Goal: Use online tool/utility: Utilize a website feature to perform a specific function

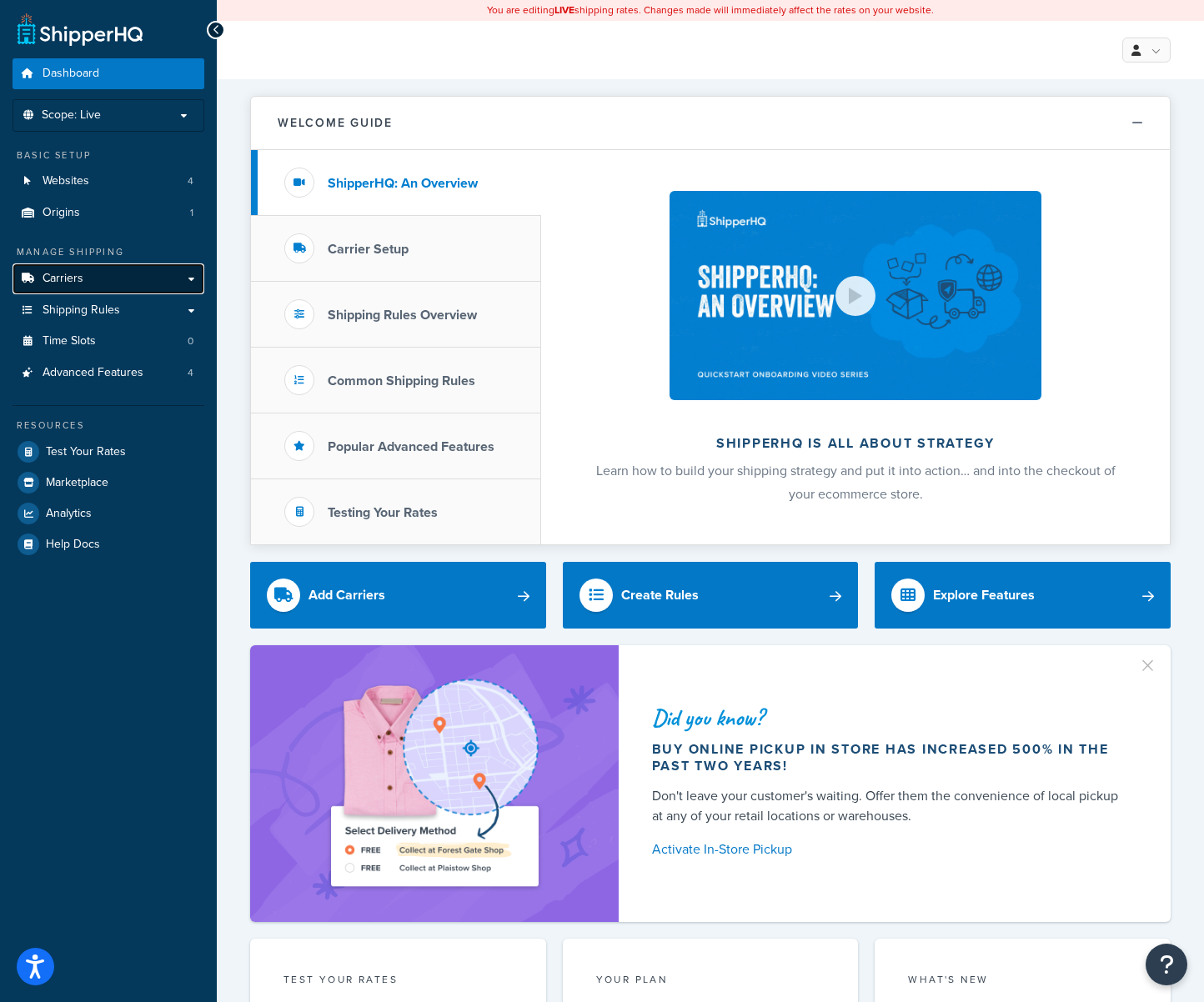
click at [61, 274] on span "Carriers" at bounding box center [63, 279] width 41 height 14
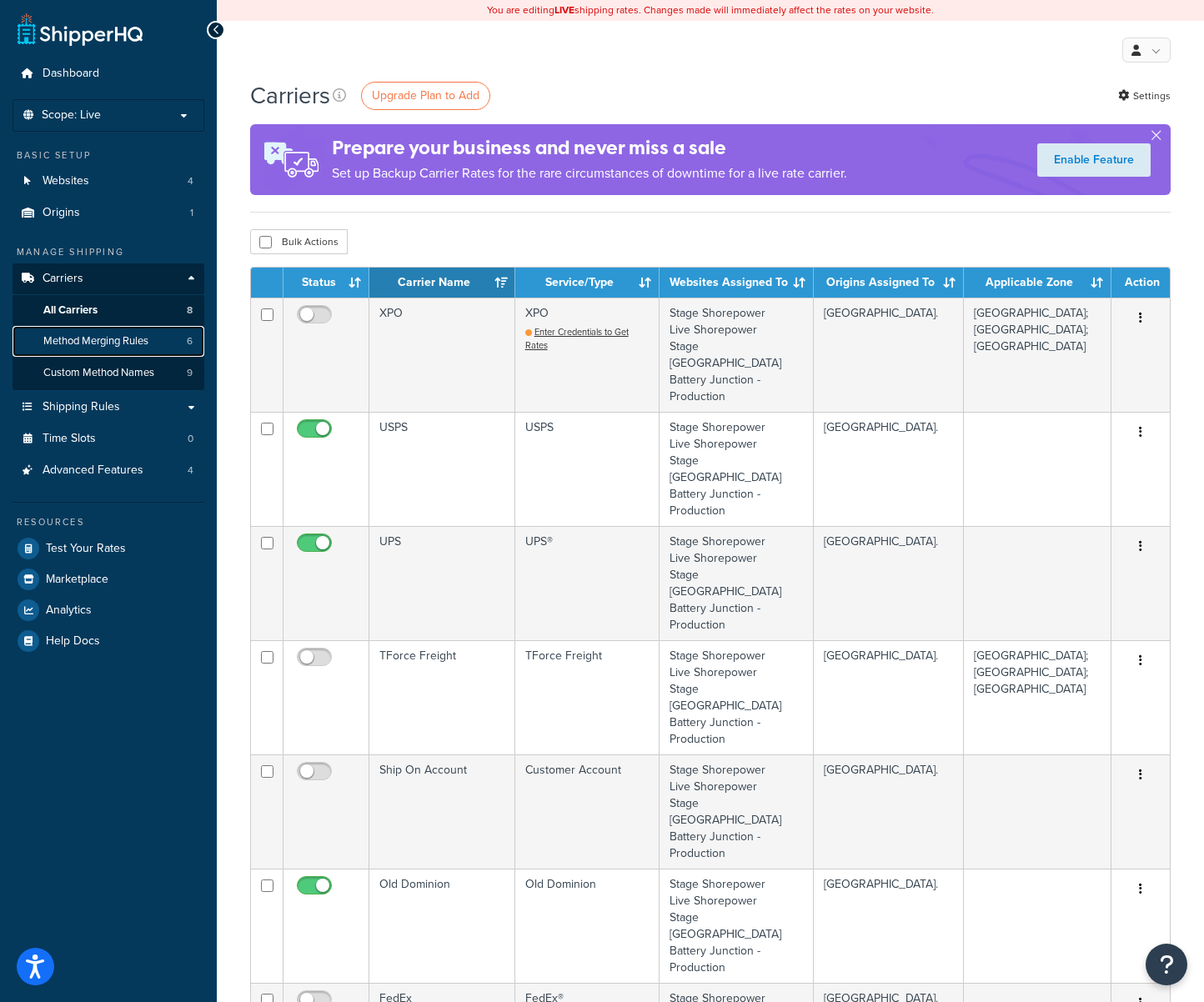
click at [89, 345] on span "Method Merging Rules" at bounding box center [96, 341] width 105 height 14
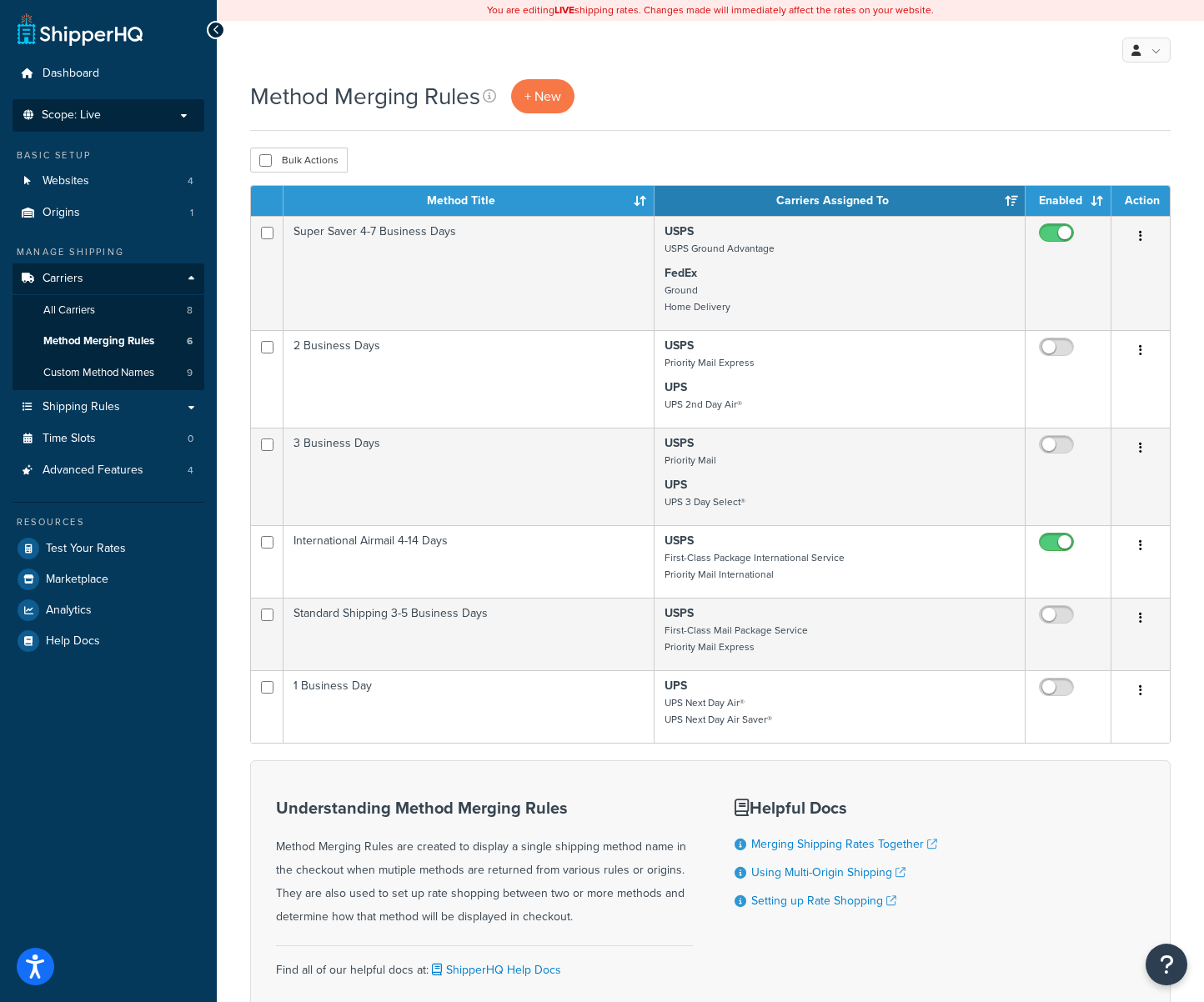
click at [164, 109] on p "Scope: Live" at bounding box center [108, 115] width 177 height 14
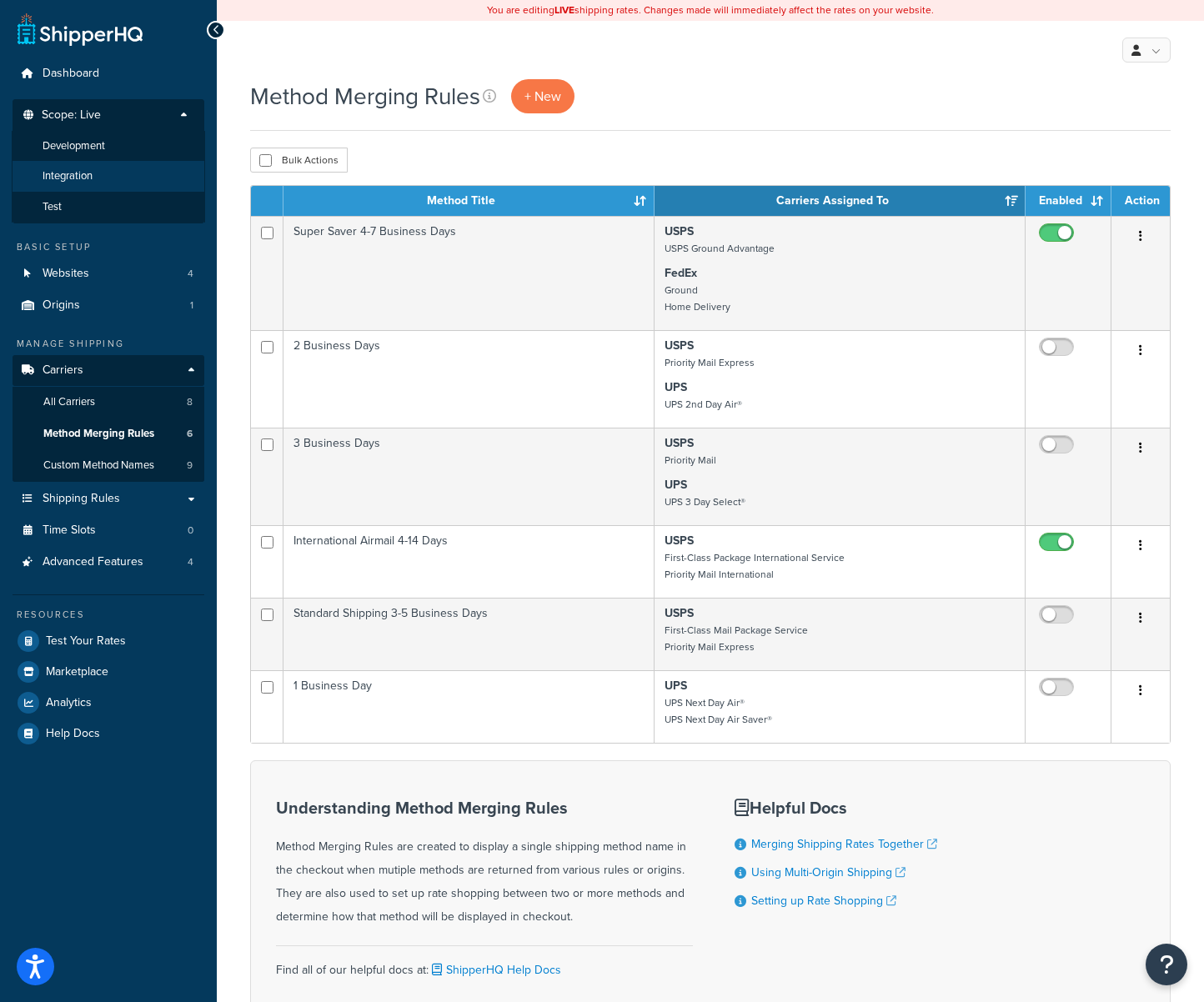
click at [105, 170] on li "Integration" at bounding box center [108, 176] width 193 height 31
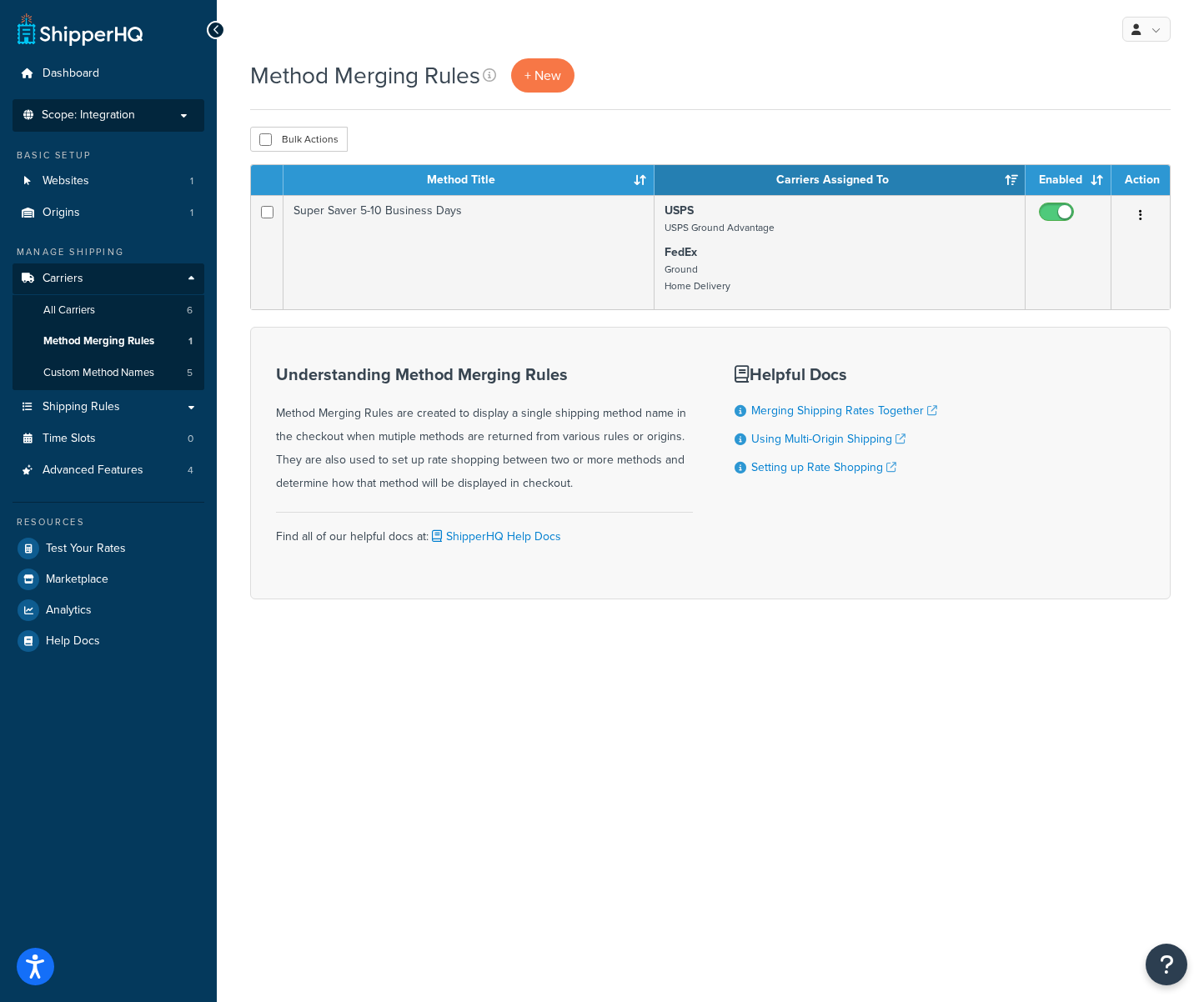
click at [128, 110] on span "Scope: Integration" at bounding box center [88, 115] width 93 height 14
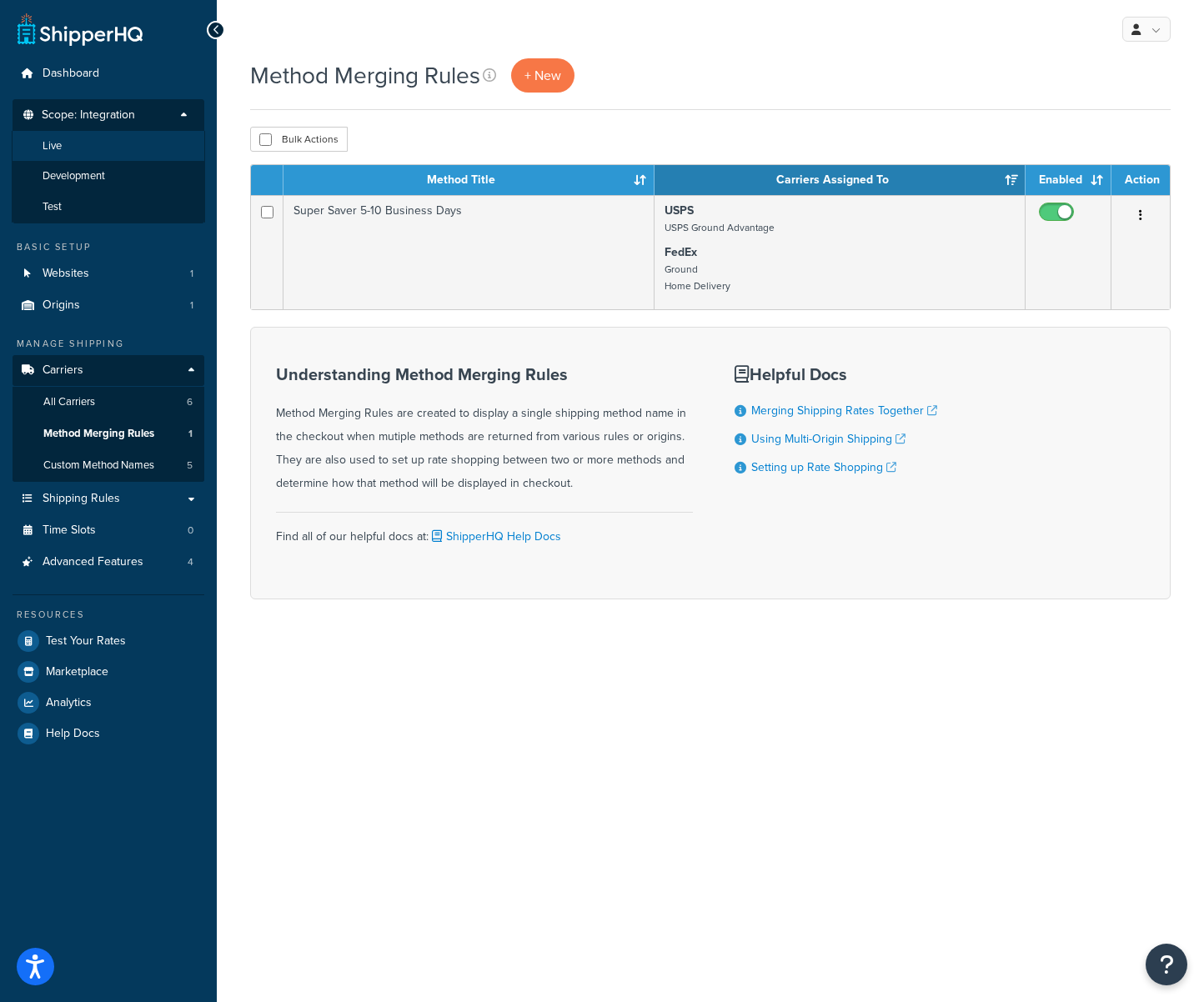
click at [92, 156] on li "Live" at bounding box center [108, 146] width 193 height 31
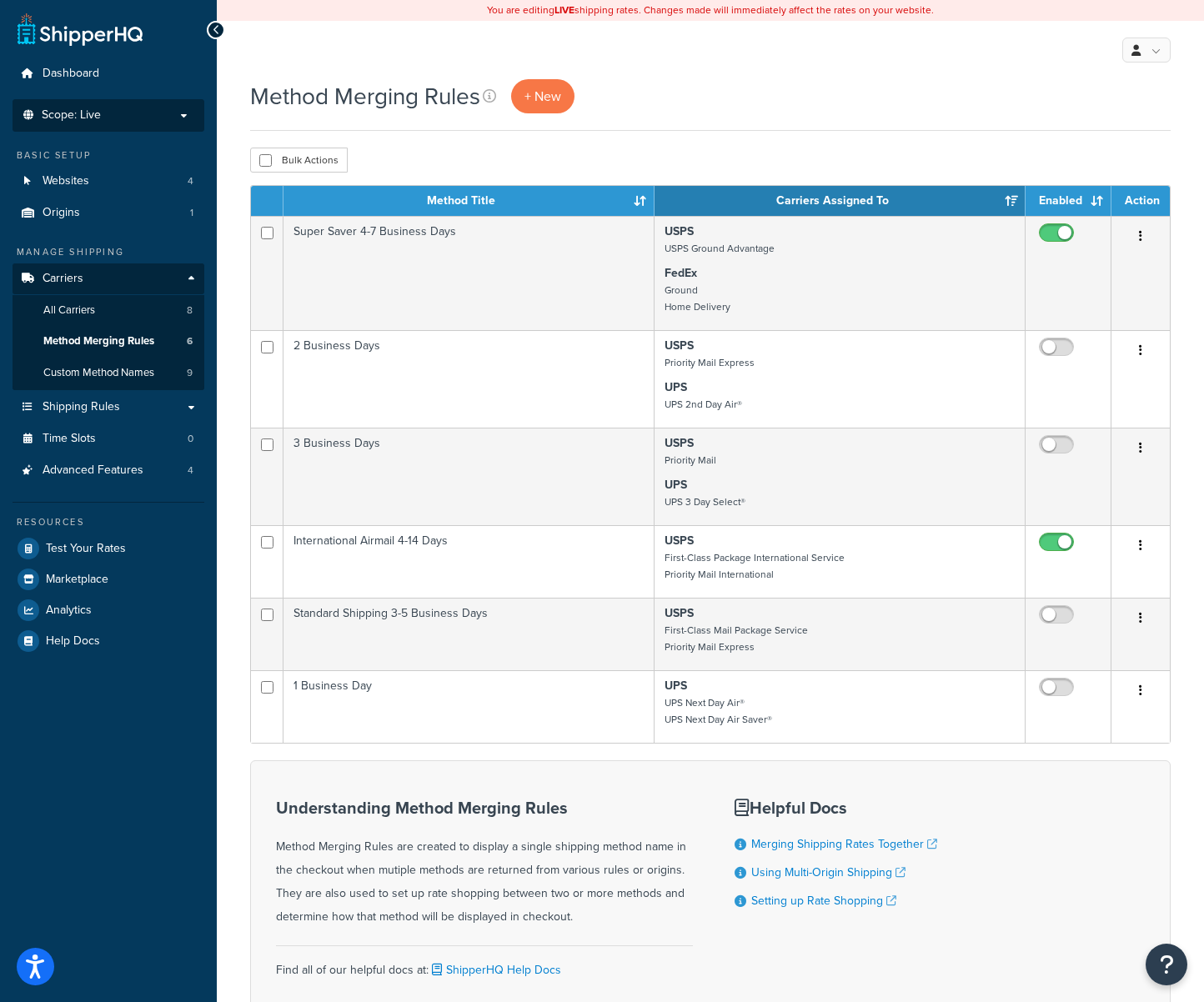
click at [81, 117] on span "Scope: Live" at bounding box center [71, 115] width 60 height 14
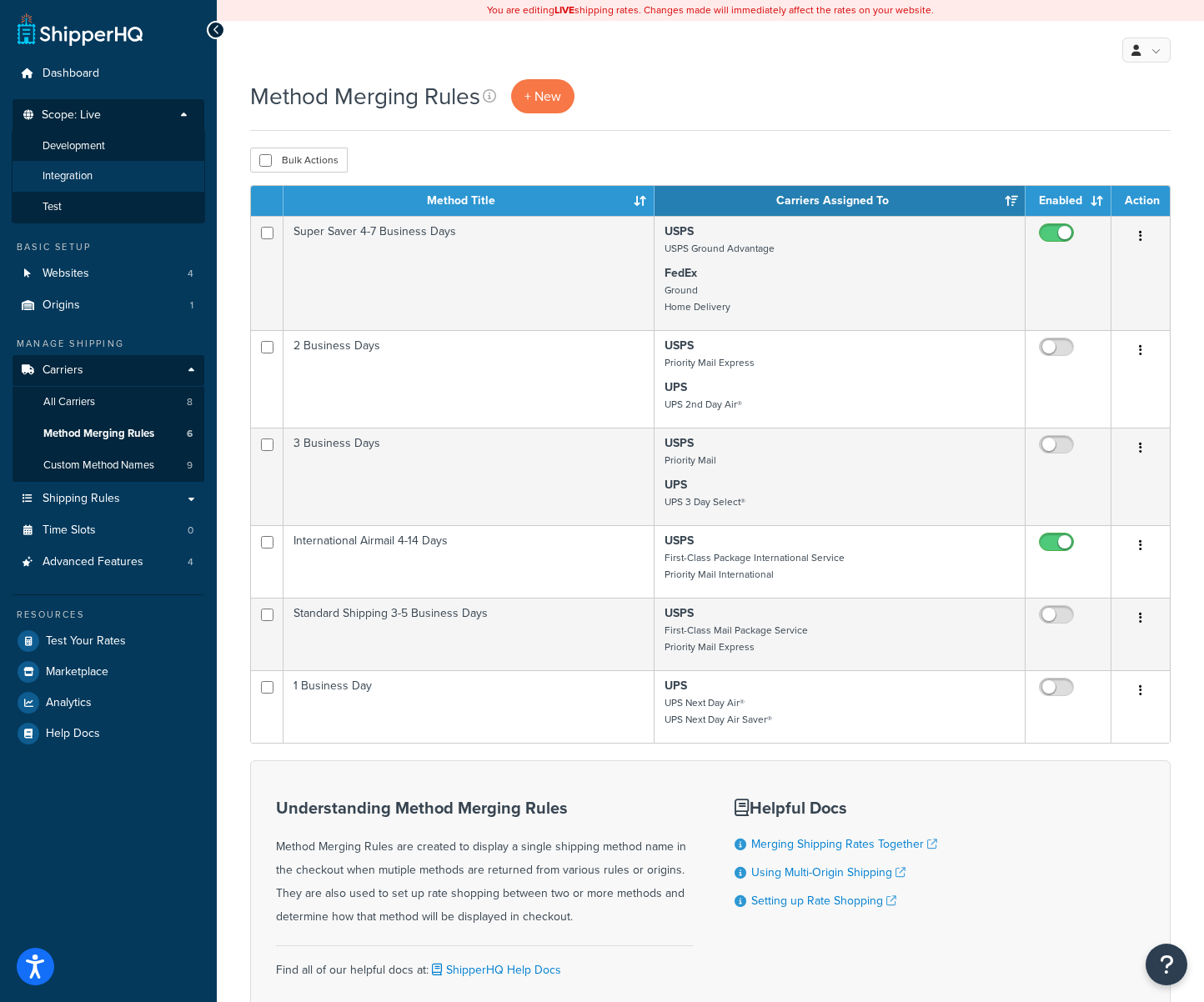
click at [71, 183] on span "Integration" at bounding box center [68, 176] width 50 height 14
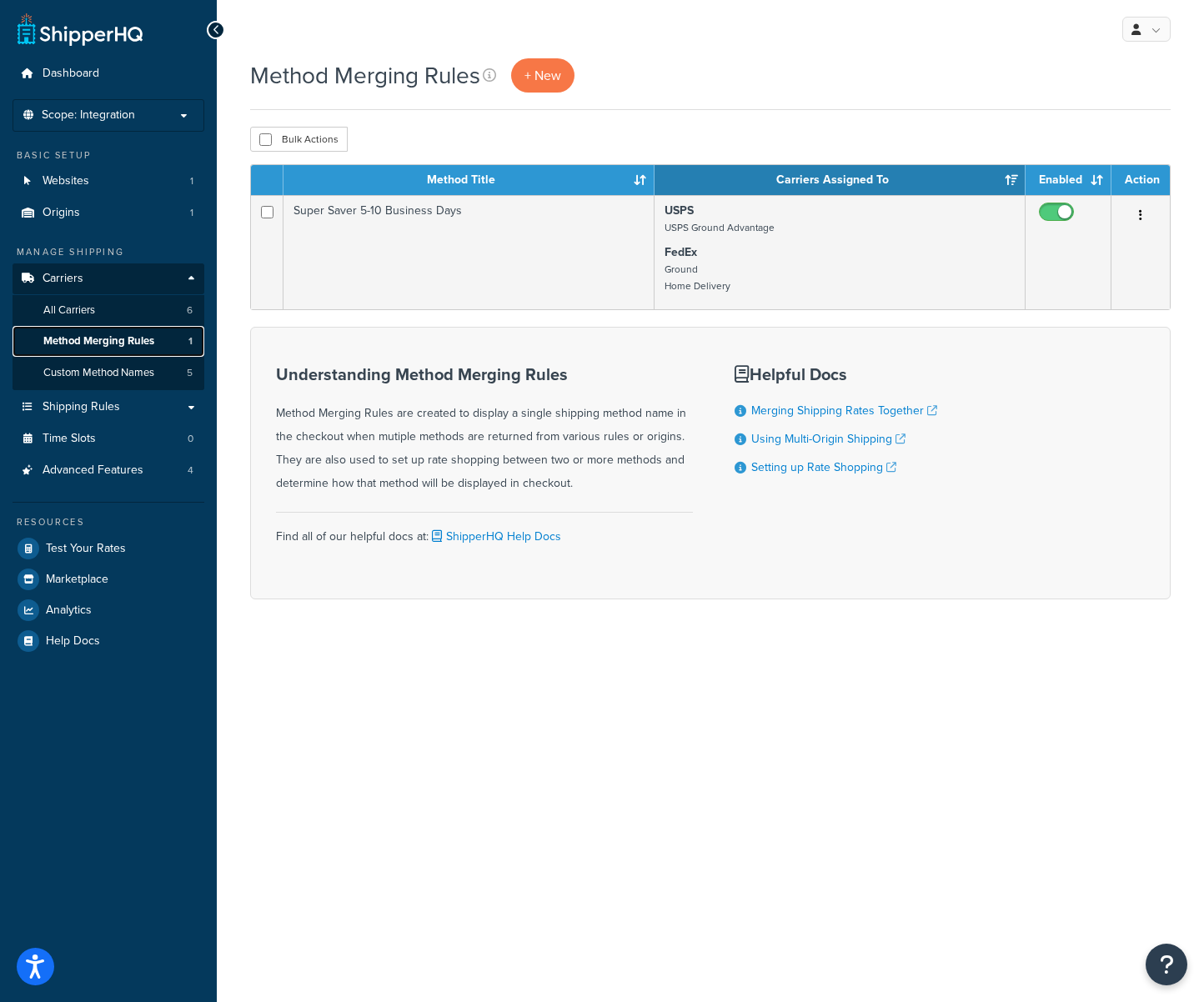
click at [69, 338] on span "Method Merging Rules" at bounding box center [99, 341] width 111 height 14
click at [86, 374] on span "Custom Method Names" at bounding box center [99, 373] width 111 height 14
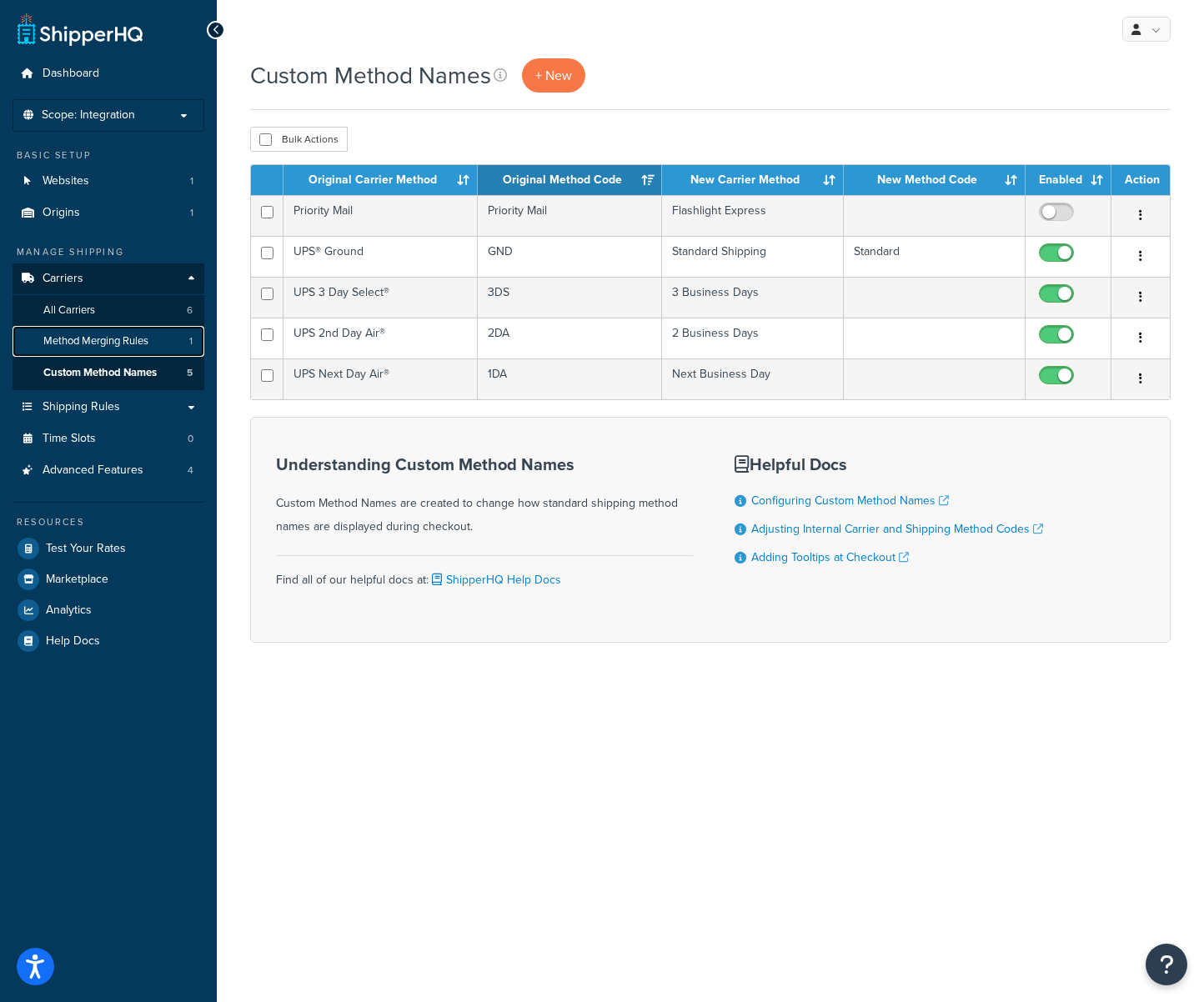
click at [72, 343] on span "Method Merging Rules" at bounding box center [96, 341] width 105 height 14
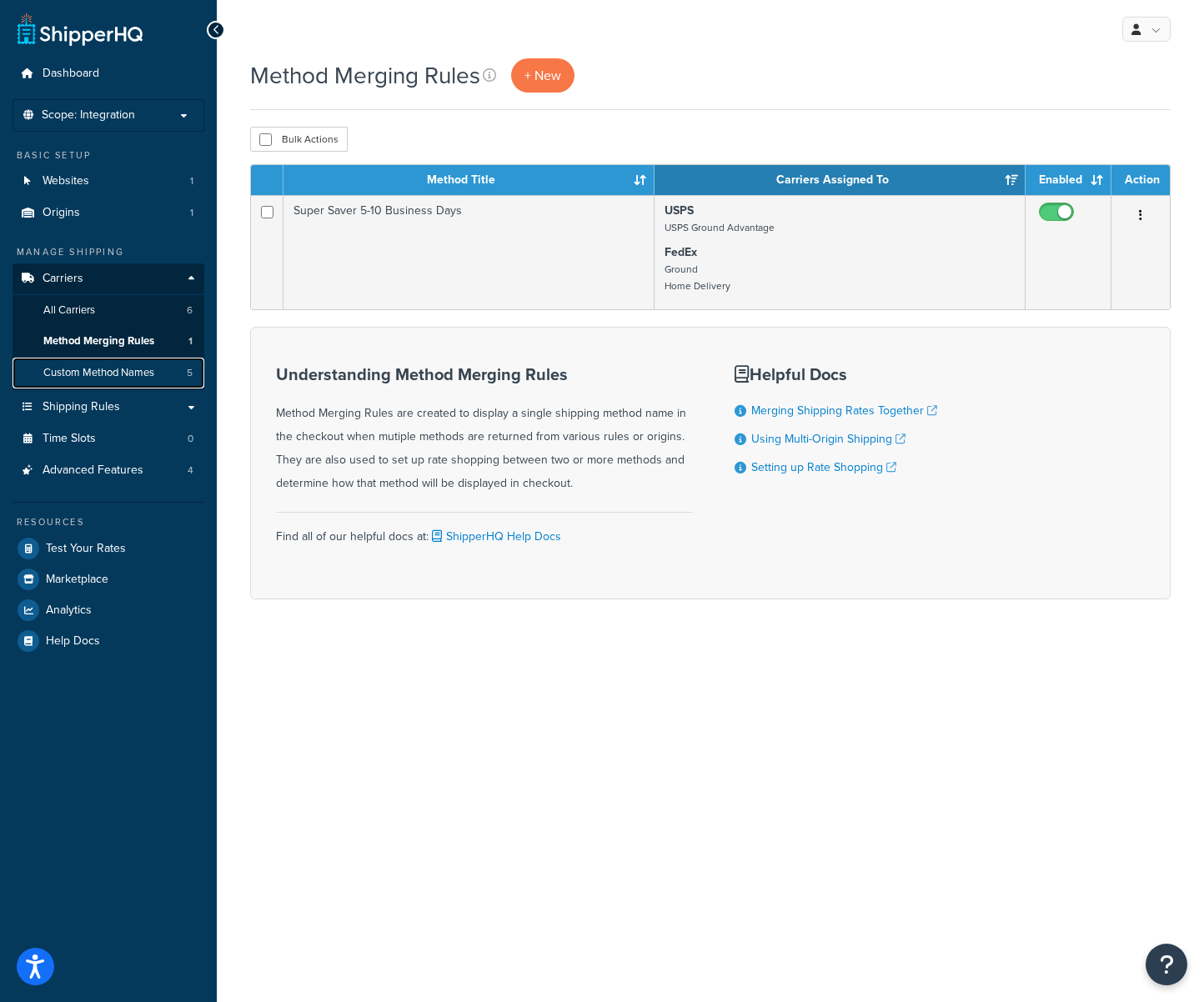
click at [109, 364] on link "Custom Method Names 5" at bounding box center [108, 373] width 191 height 31
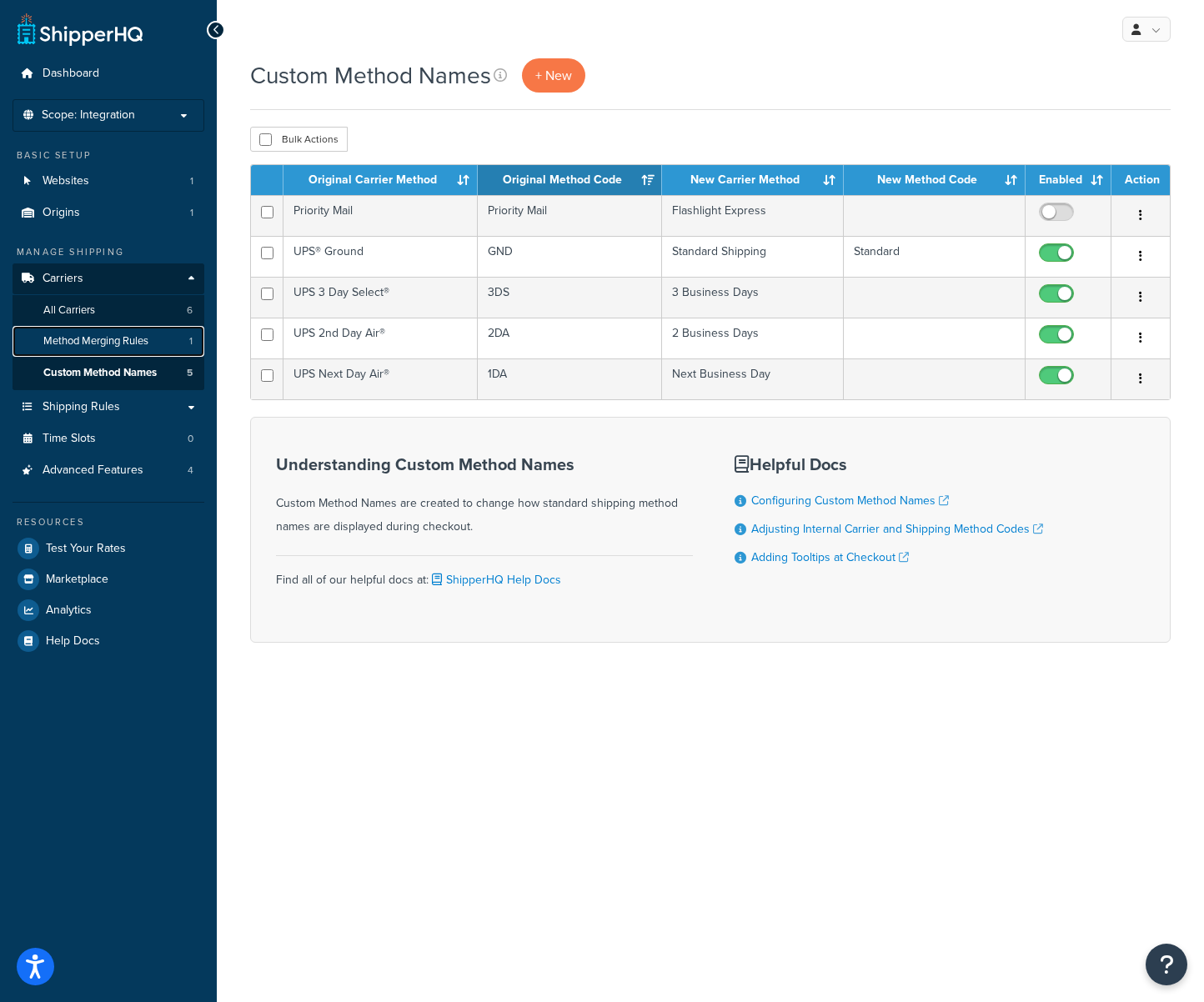
click at [87, 337] on span "Method Merging Rules" at bounding box center [96, 341] width 105 height 14
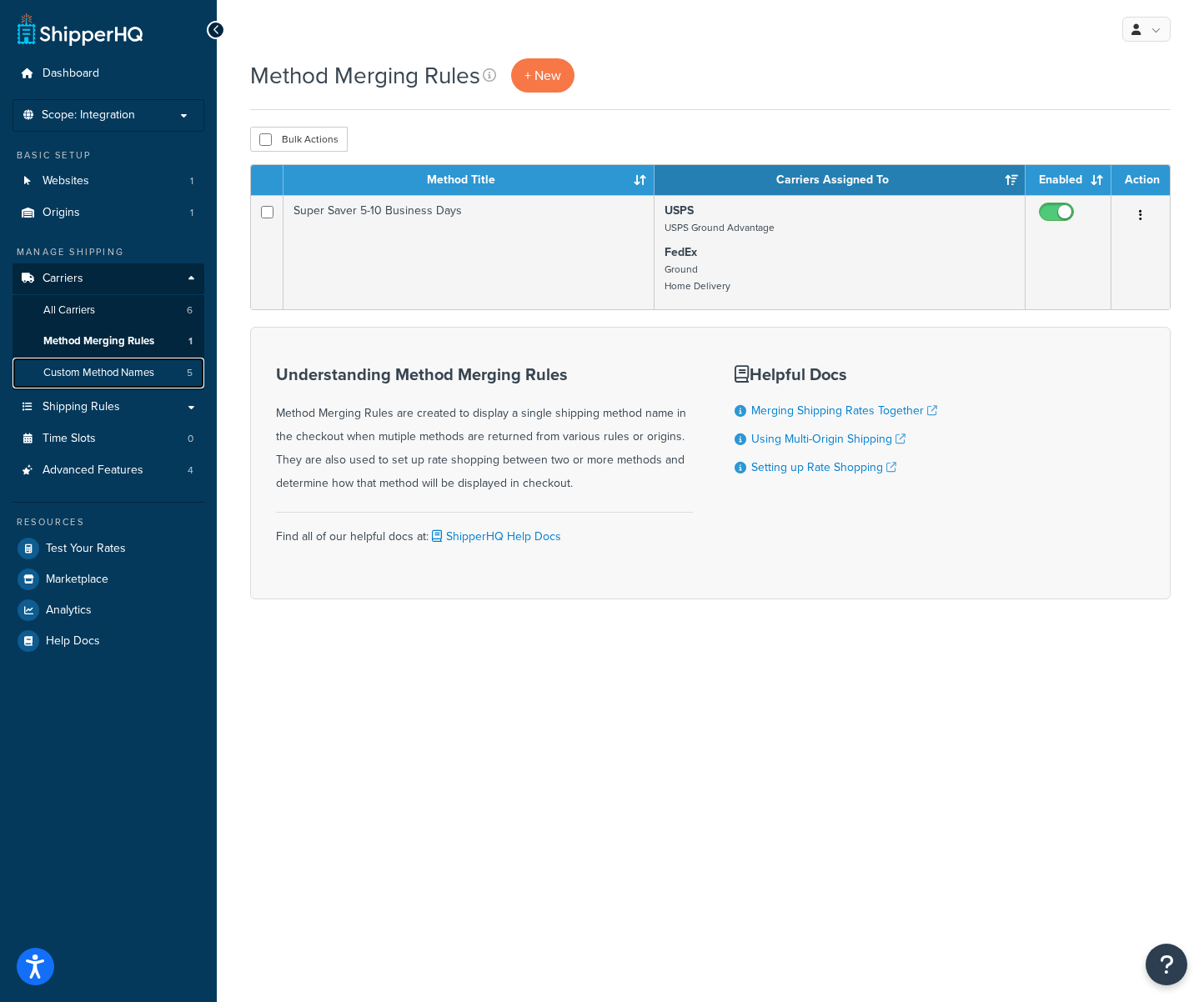
click at [95, 370] on span "Custom Method Names" at bounding box center [99, 373] width 111 height 14
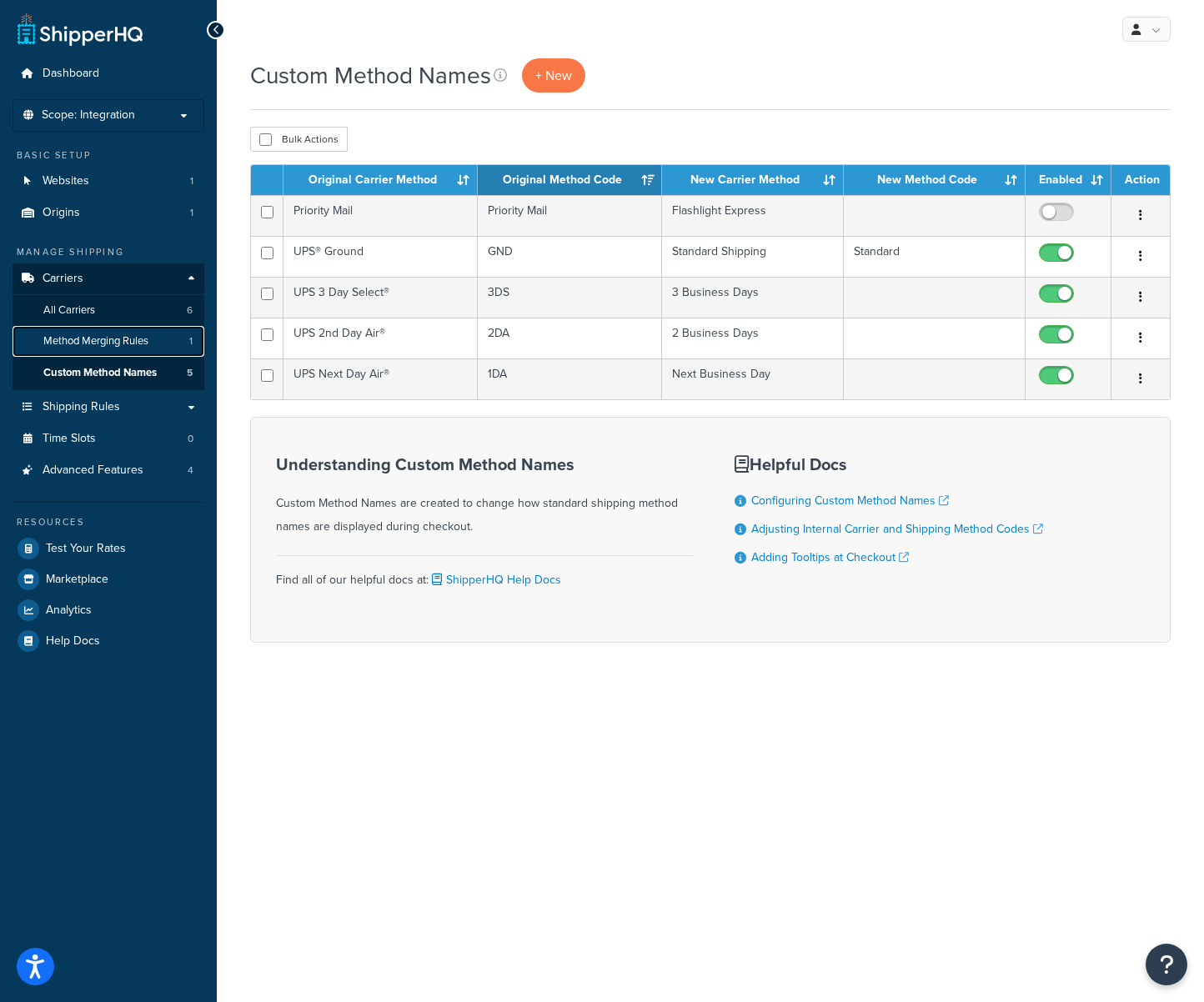
click at [107, 337] on span "Method Merging Rules" at bounding box center [96, 341] width 105 height 14
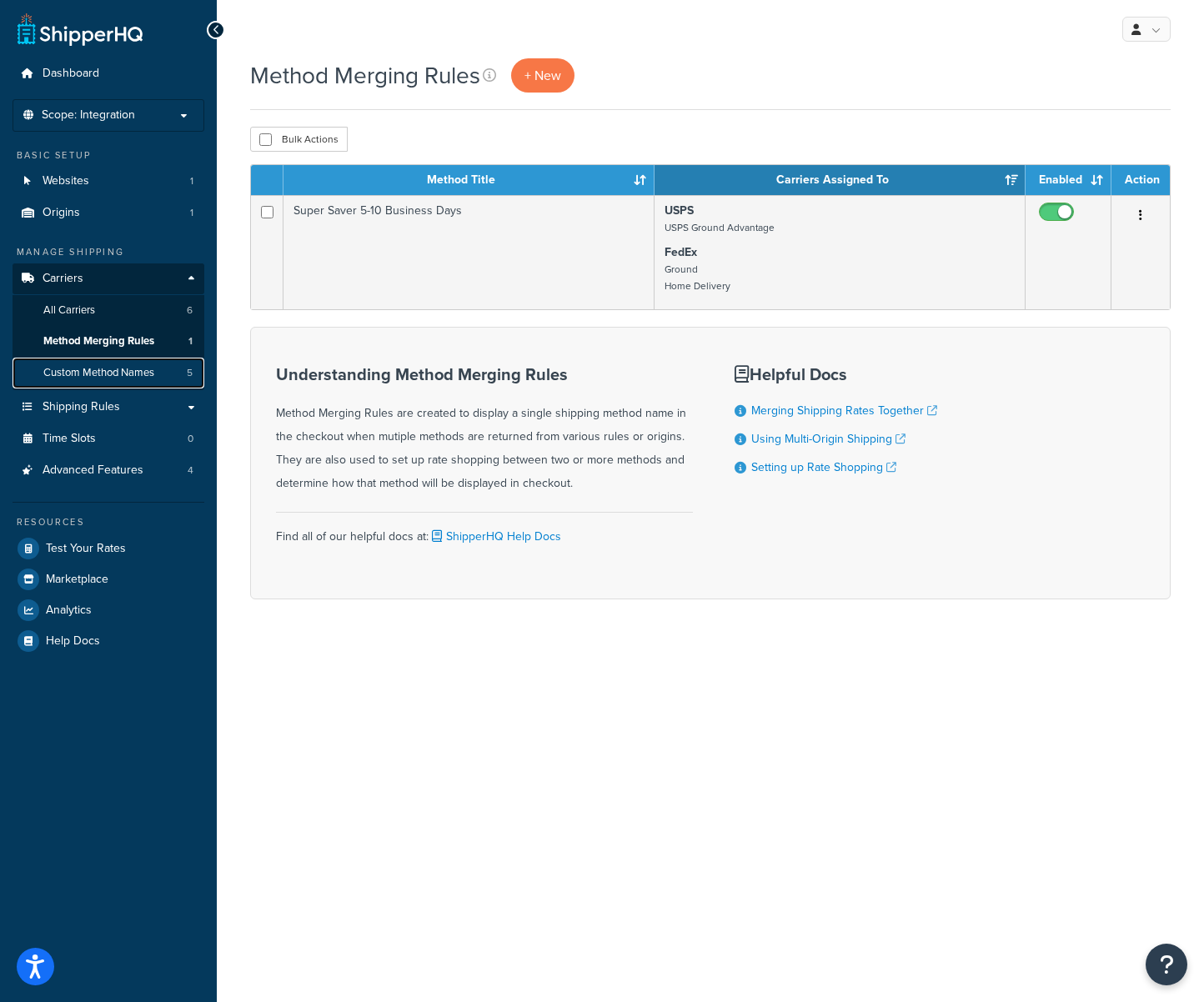
click at [119, 370] on span "Custom Method Names" at bounding box center [99, 373] width 111 height 14
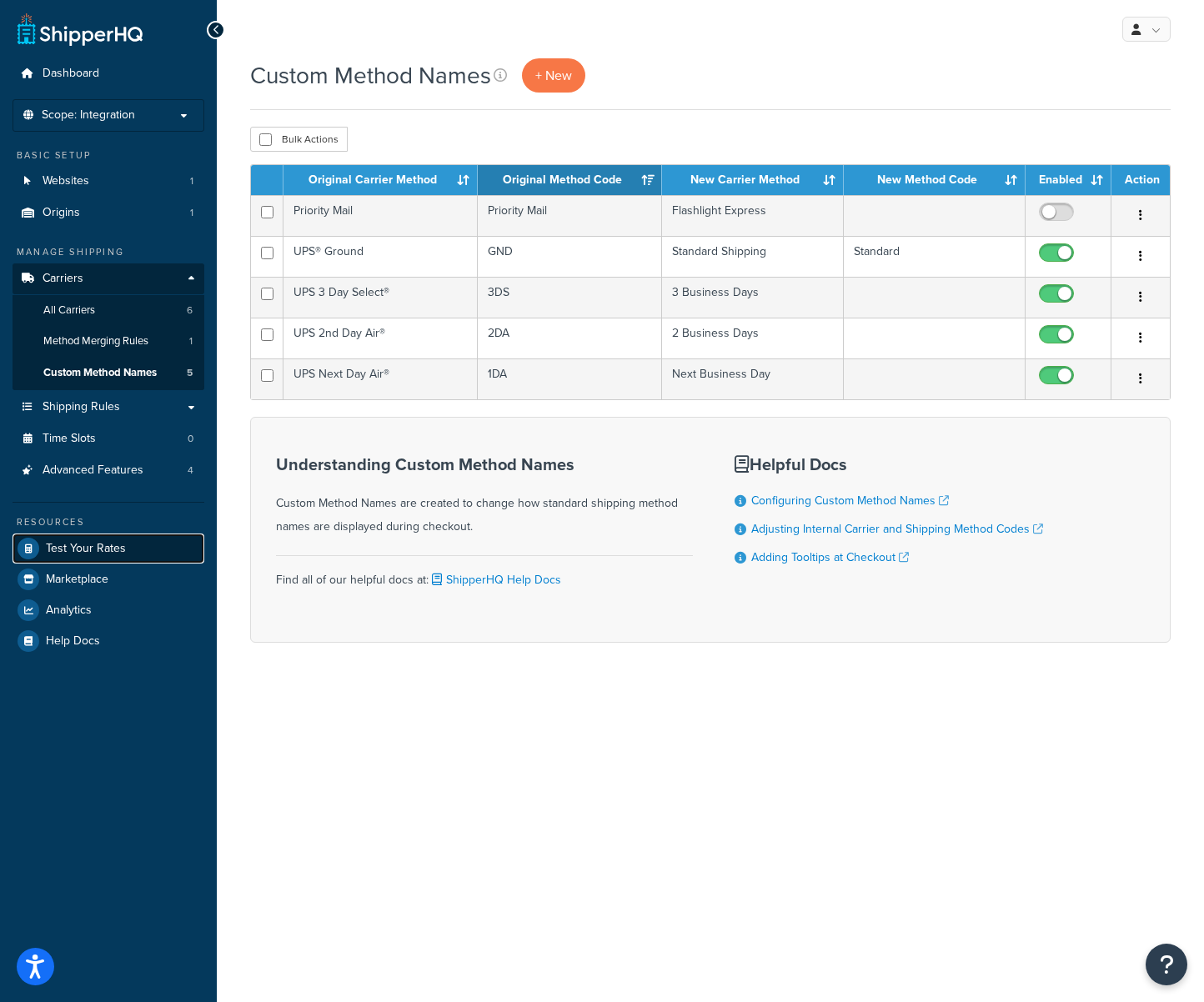
click at [81, 551] on span "Test Your Rates" at bounding box center [86, 549] width 80 height 14
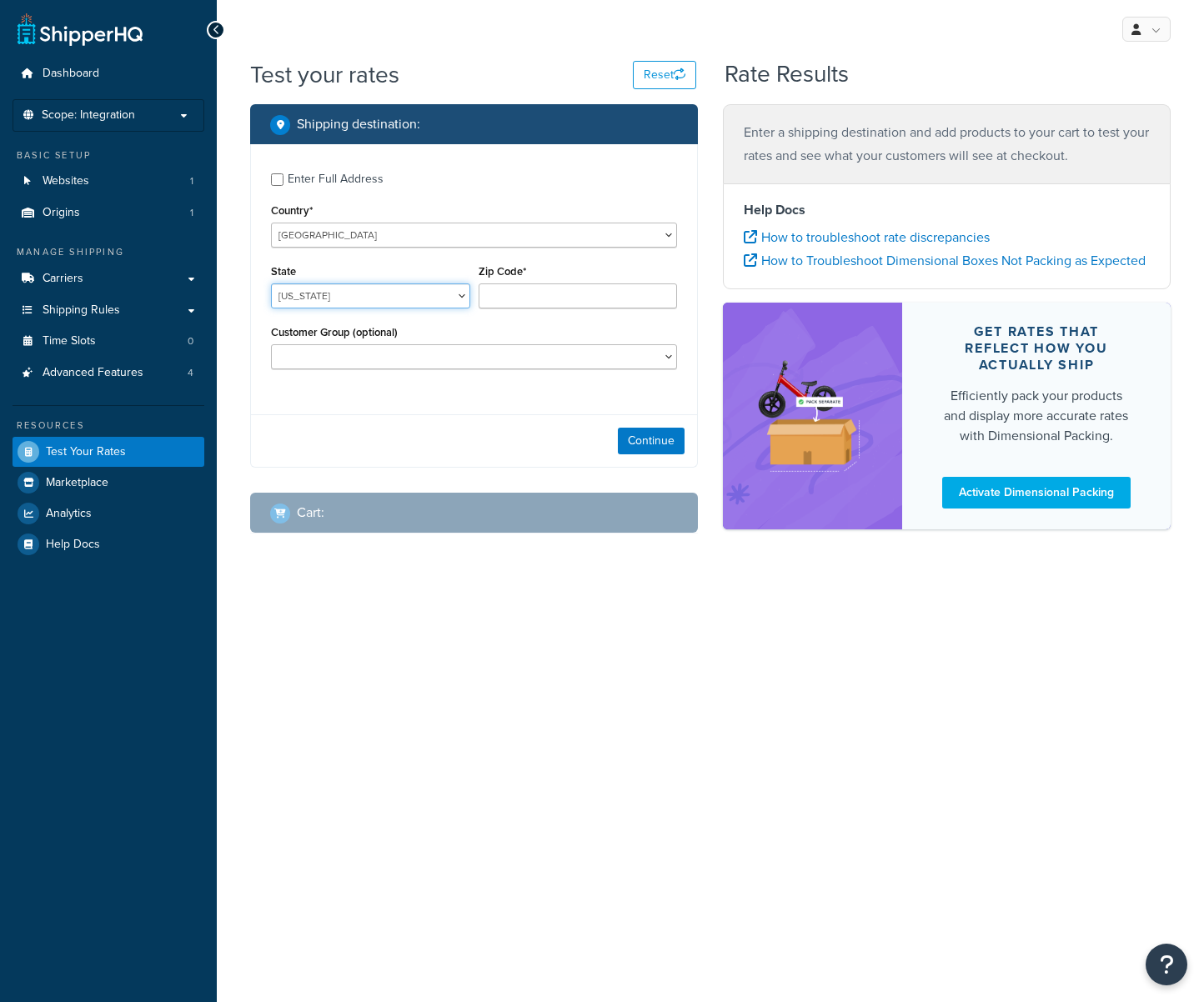
click at [353, 307] on select "[US_STATE] [US_STATE] [US_STATE] [US_STATE] [US_STATE] Armed Forces Americas Ar…" at bounding box center [370, 296] width 199 height 25
select select "CA"
click at [271, 284] on select "[US_STATE] [US_STATE] [US_STATE] [US_STATE] [US_STATE] Armed Forces Americas Ar…" at bounding box center [370, 296] width 199 height 25
click at [574, 303] on input "Zip Code*" at bounding box center [578, 296] width 199 height 25
type input "0"
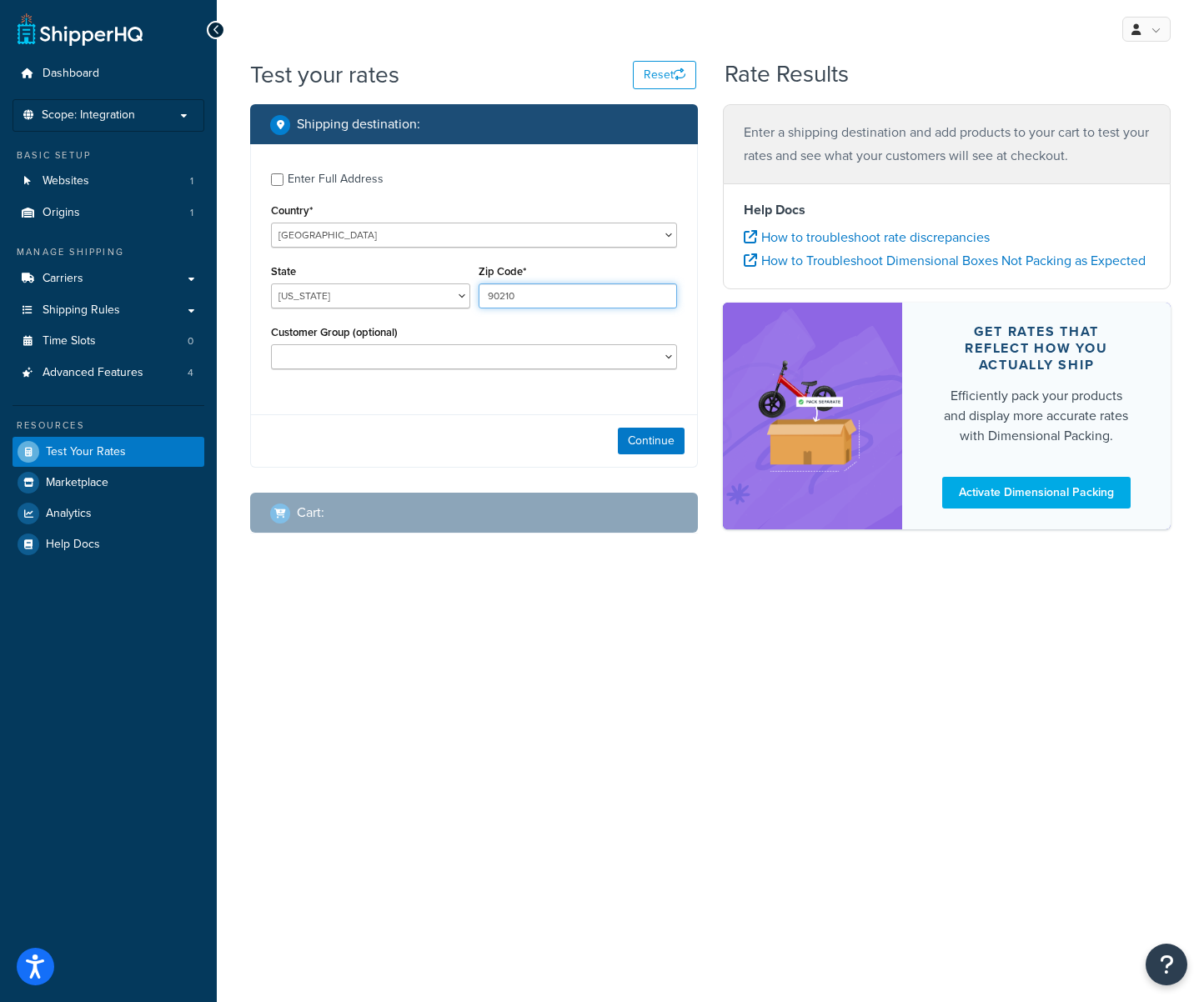
type input "90210"
click at [384, 351] on select "Distributor Distributor - Tax Exempt DropShippers Exception Floor Floor - Tax E…" at bounding box center [474, 357] width 406 height 25
select select "Retail"
click at [271, 346] on select "Distributor Distributor - Tax Exempt DropShippers Exception Floor Floor - Tax E…" at bounding box center [474, 357] width 406 height 25
click at [656, 446] on button "Continue" at bounding box center [651, 441] width 66 height 27
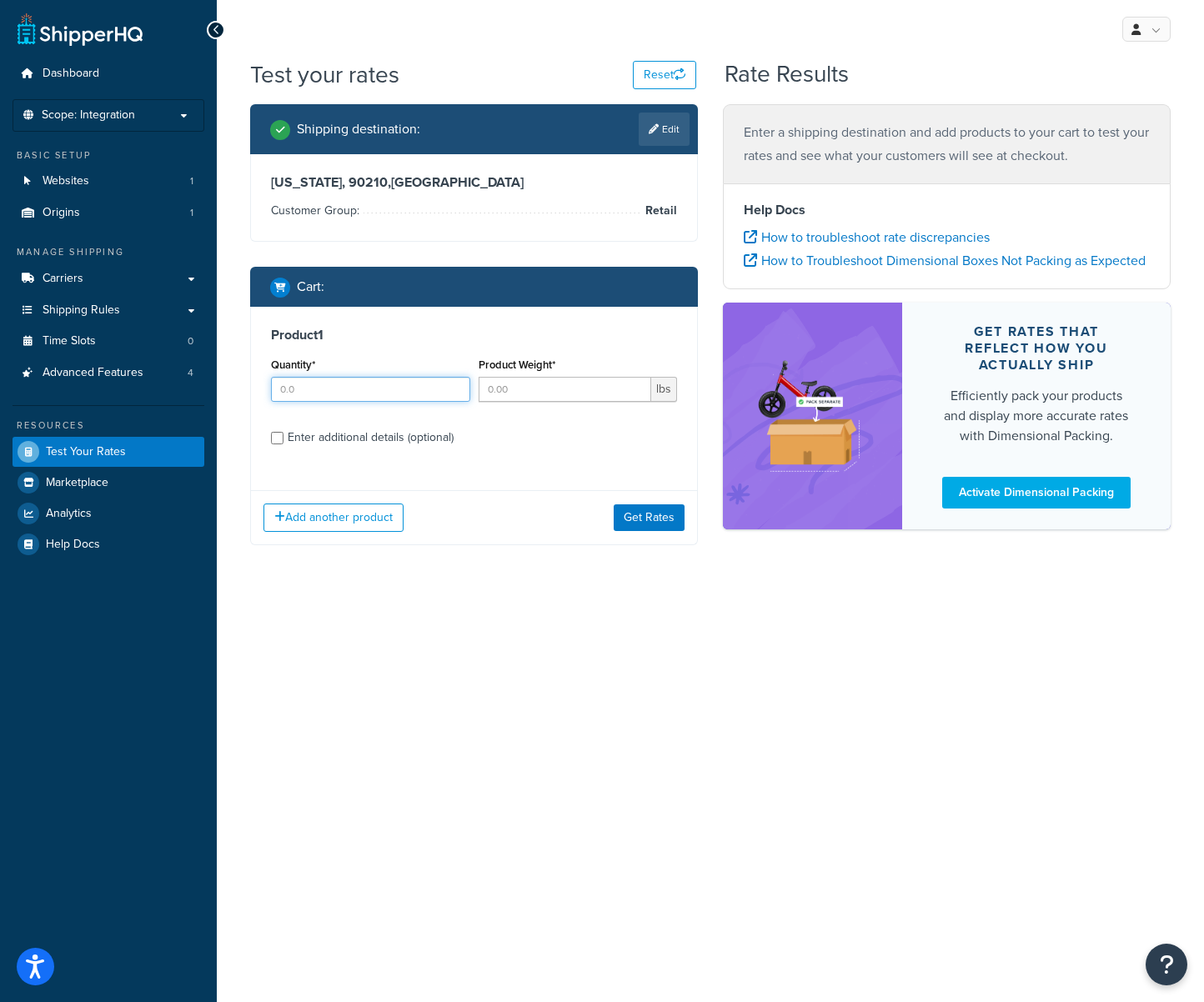
click at [386, 388] on input "Quantity*" at bounding box center [370, 389] width 199 height 25
type input ".25"
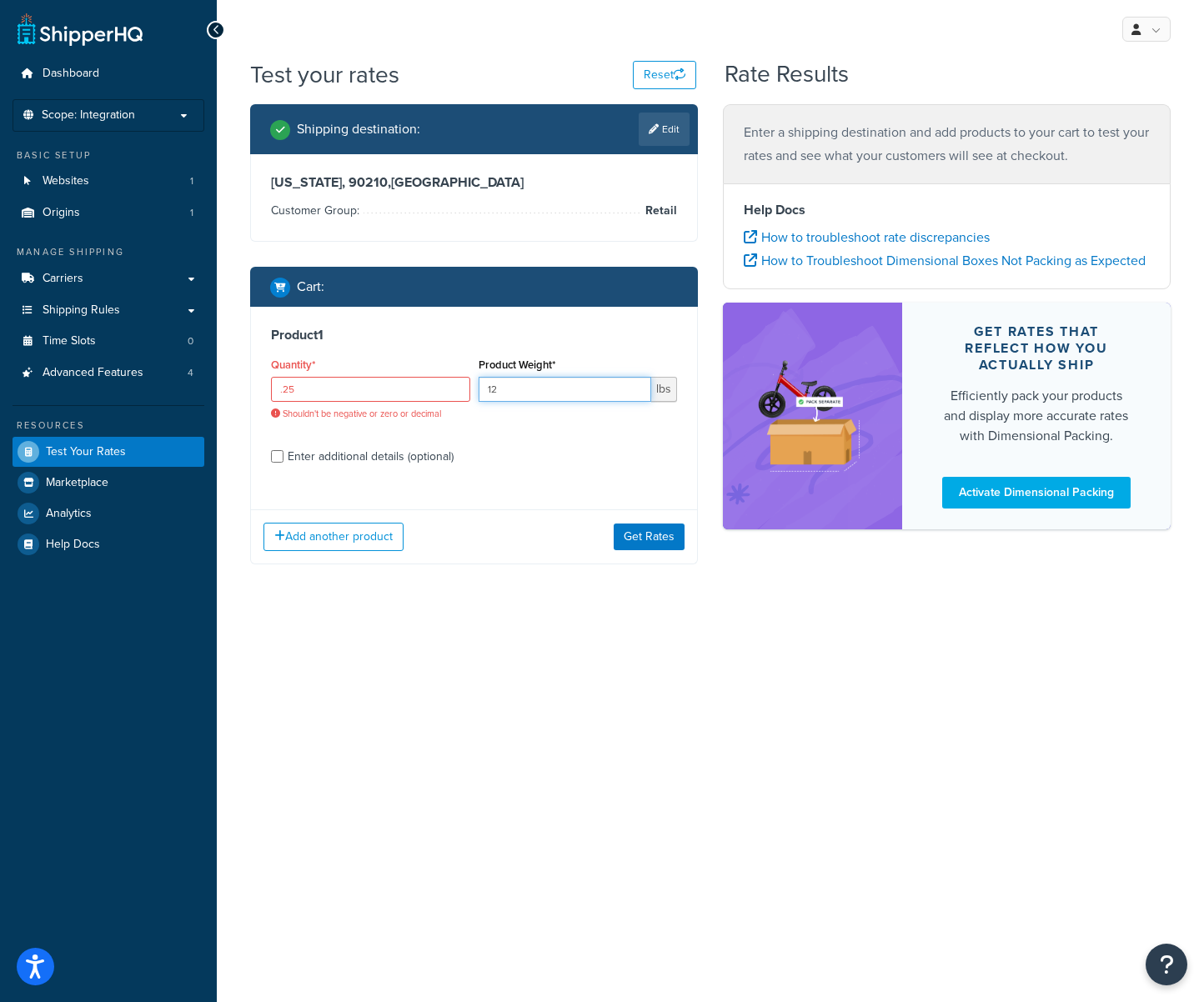
type input "1"
type input ".25"
click at [306, 395] on input ".25" at bounding box center [370, 389] width 199 height 25
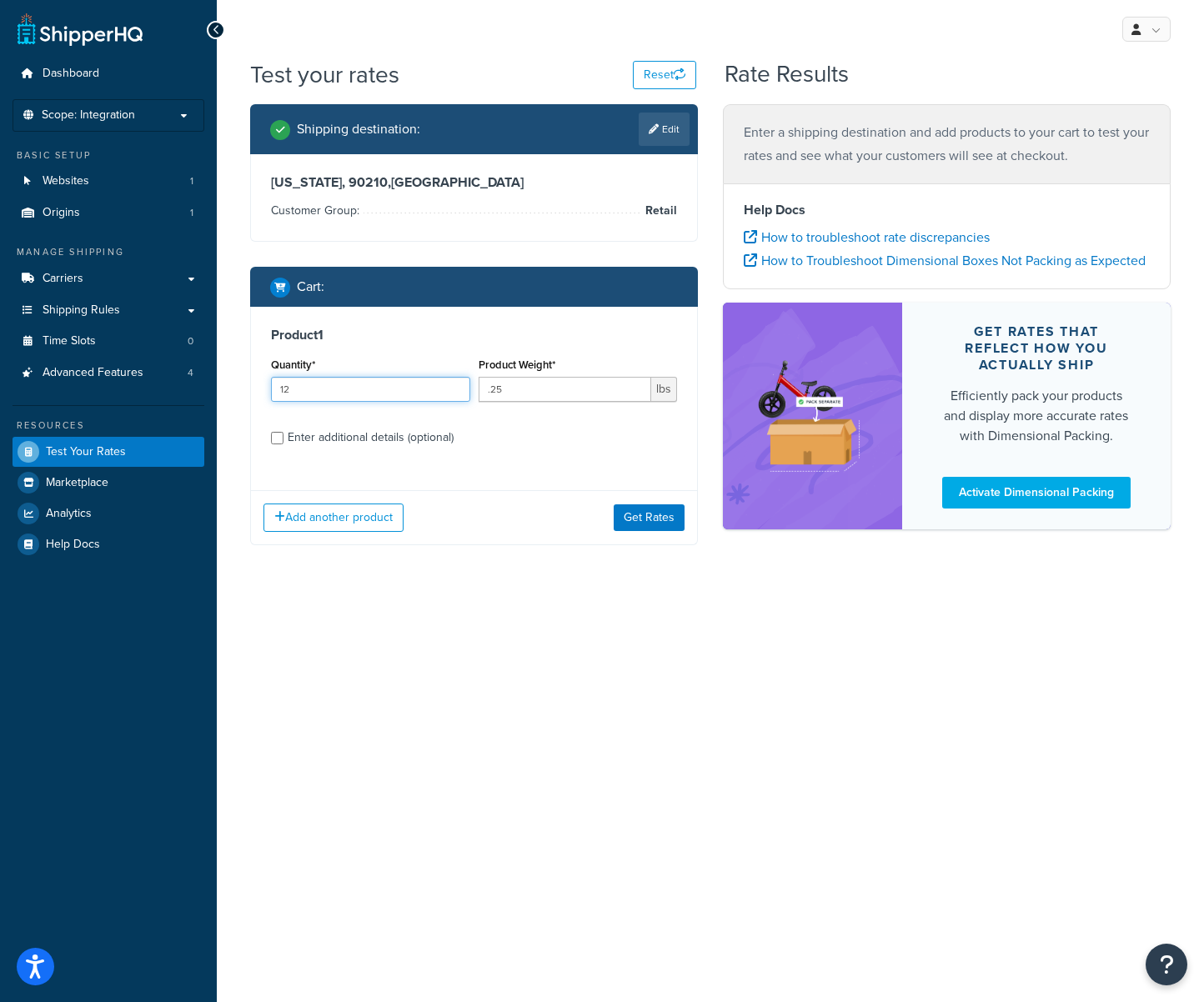
type input "12"
click at [342, 439] on div "Enter additional details (optional)" at bounding box center [371, 438] width 166 height 23
click at [284, 439] on input "Enter additional details (optional)" at bounding box center [277, 437] width 13 height 13
checkbox input "true"
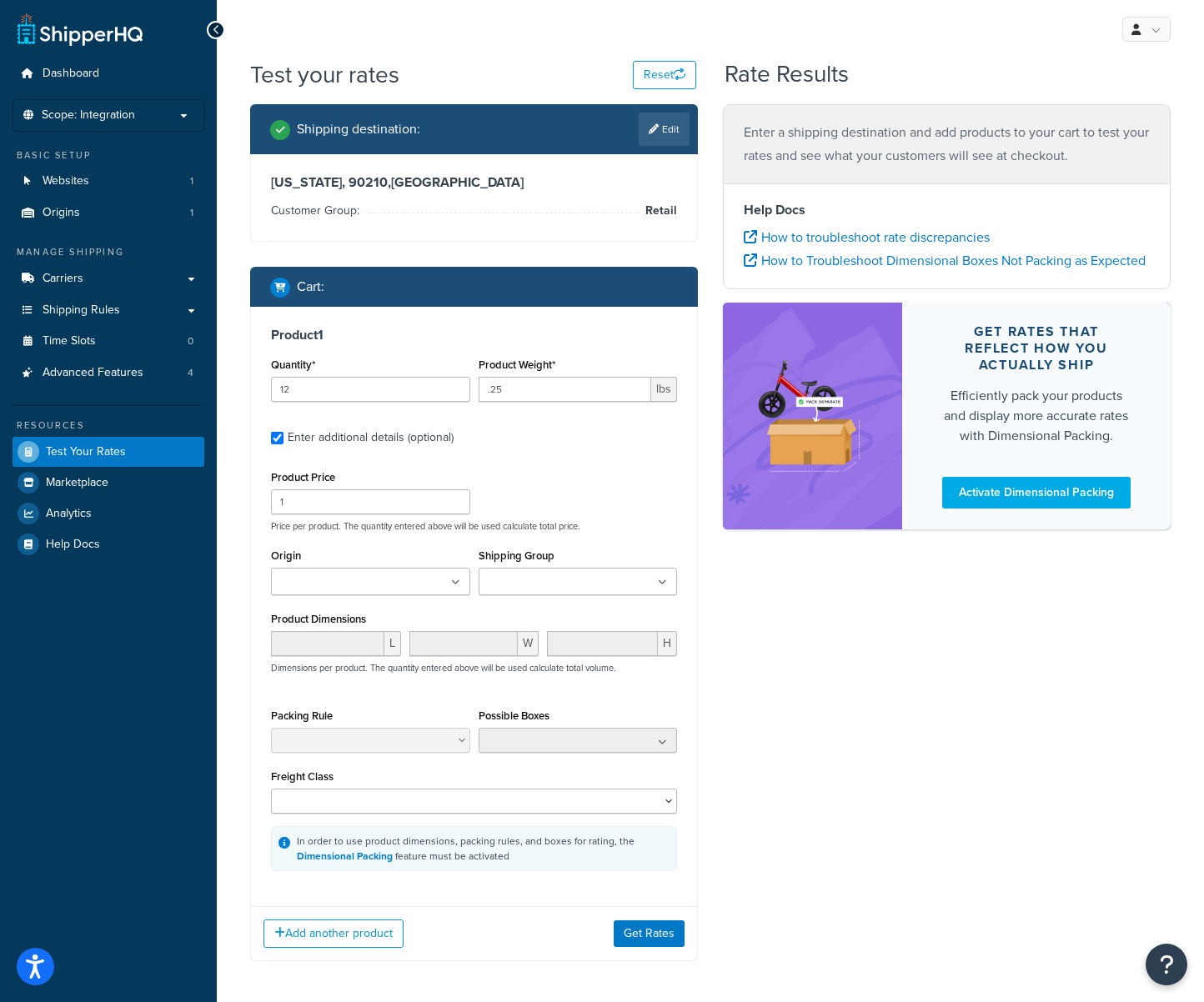
click at [580, 587] on input "Shipping Group" at bounding box center [558, 582] width 148 height 18
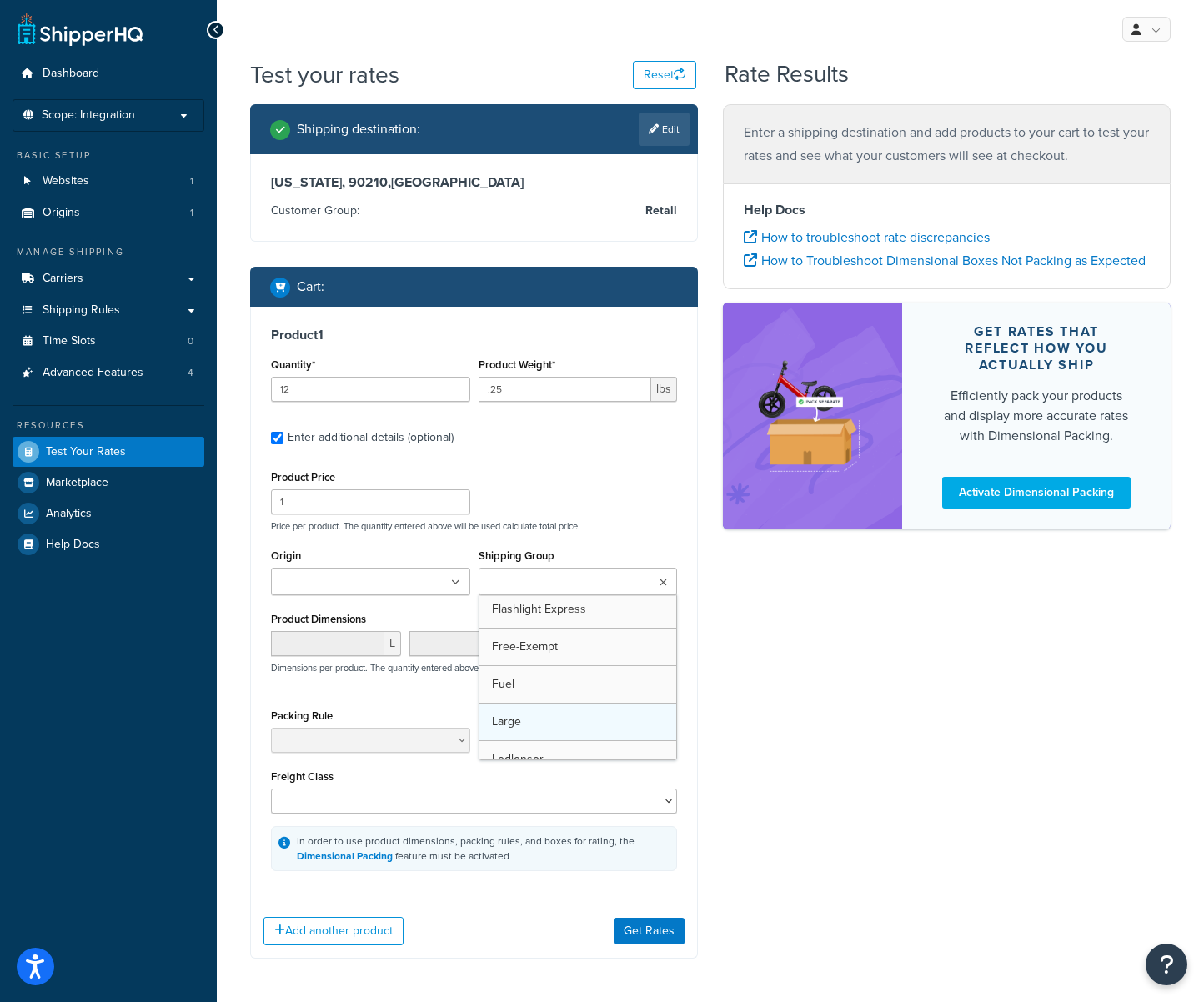
scroll to position [124, 0]
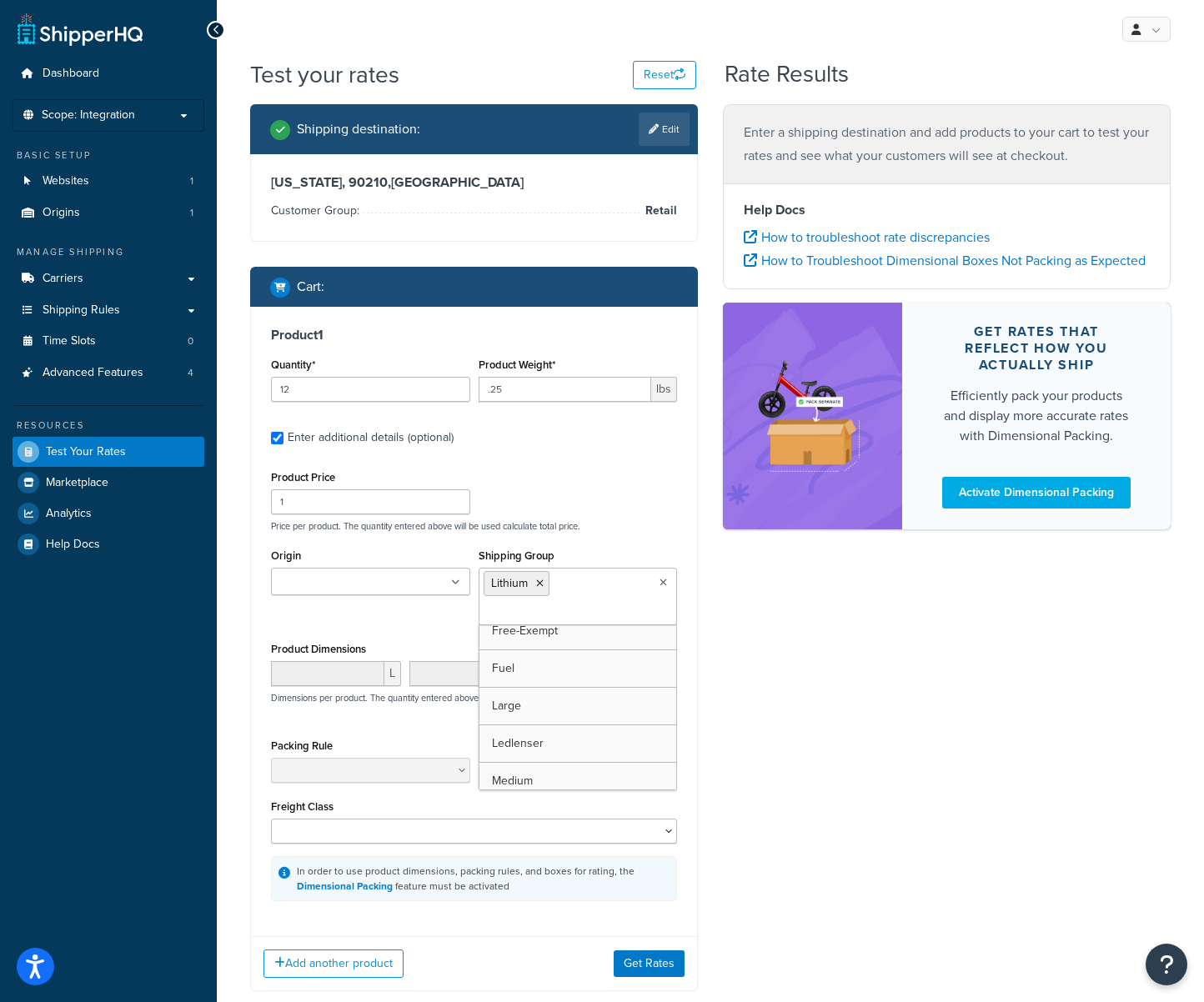
click at [756, 626] on div "Shipping destination : Edit [US_STATE], 90210 , [GEOGRAPHIC_DATA] Customer Grou…" at bounding box center [710, 560] width 945 height 912
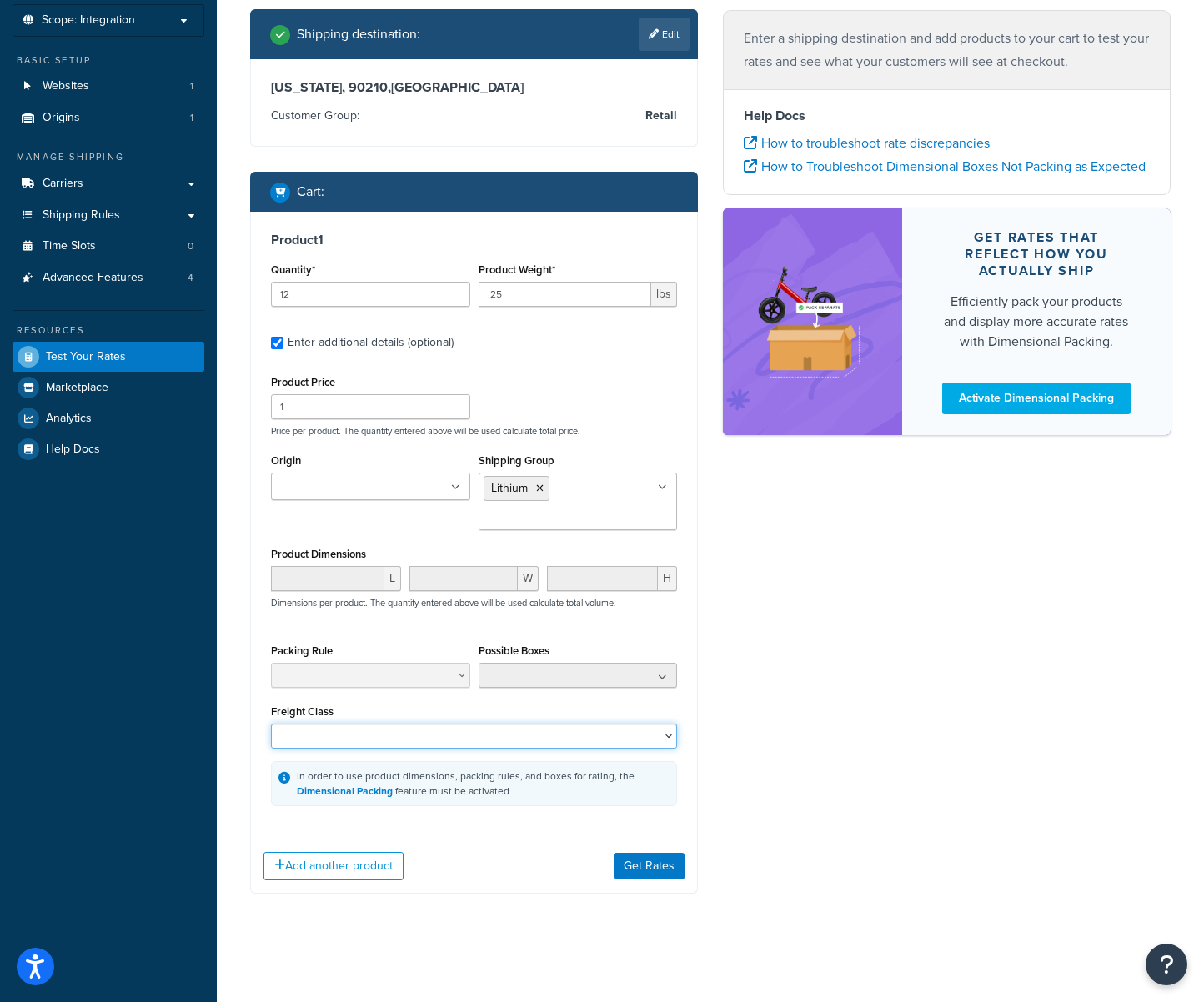
click at [562, 724] on select "50 55 60 65 70 77.5 85 92.5 100 110 125 150 175 200 250 300 400 500" at bounding box center [474, 736] width 406 height 25
click at [662, 856] on button "Get Rates" at bounding box center [649, 866] width 71 height 27
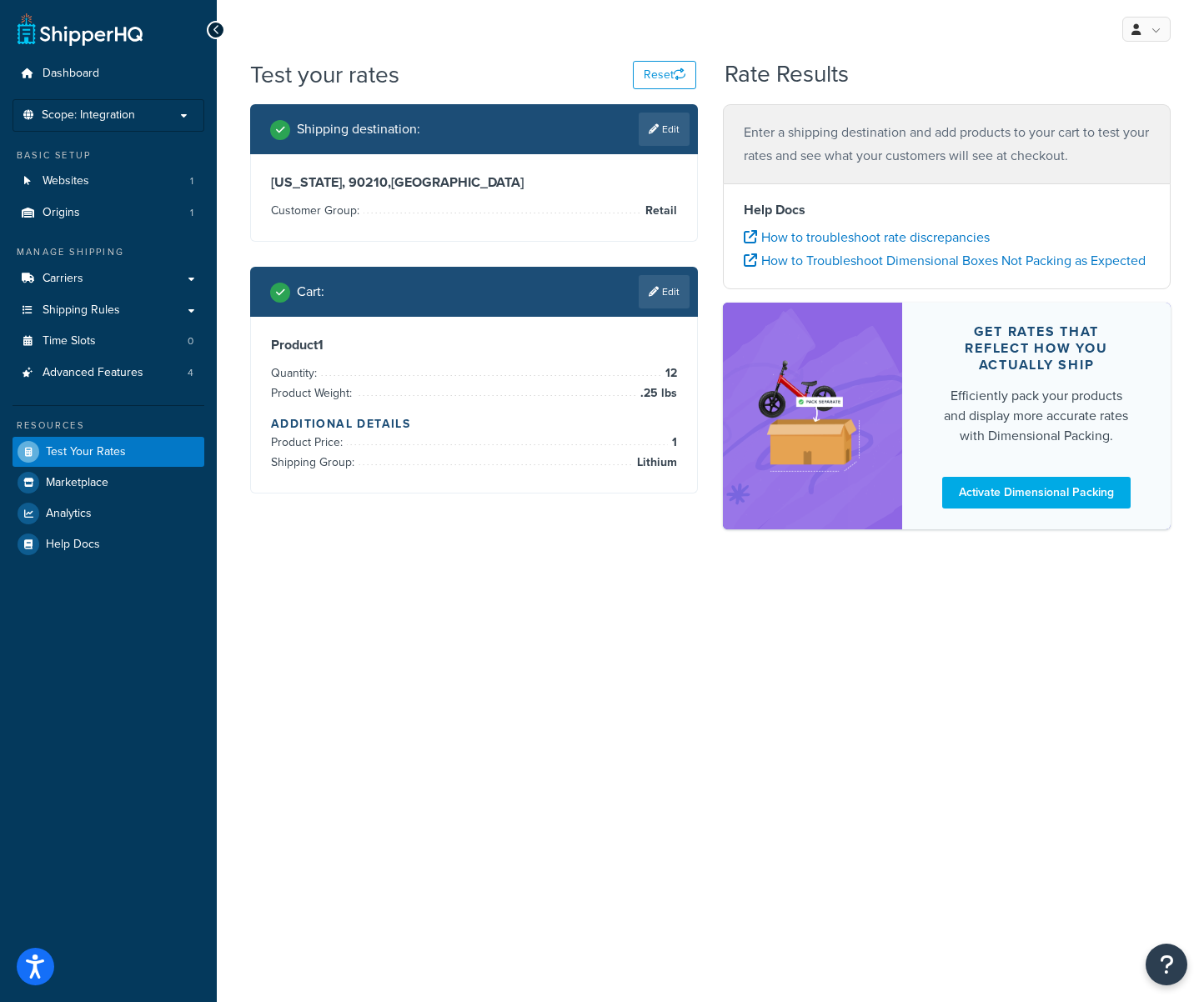
scroll to position [0, 0]
